Goal: Use online tool/utility: Use online tool/utility

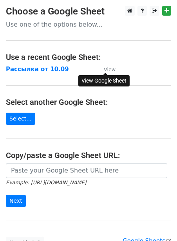
click at [110, 68] on small "View" at bounding box center [110, 70] width 12 height 6
click at [19, 116] on link "Select..." at bounding box center [20, 119] width 29 height 12
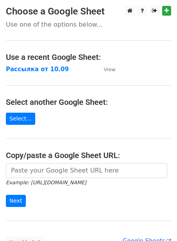
click at [19, 126] on main "Choose a Google Sheet Use one of the options below... Use a recent Google Sheet…" at bounding box center [88, 127] width 177 height 243
click at [9, 117] on link "Select..." at bounding box center [20, 119] width 29 height 12
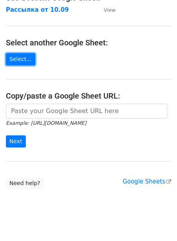
scroll to position [70, 0]
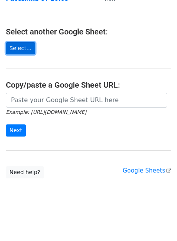
click at [11, 47] on link "Select..." at bounding box center [20, 48] width 29 height 12
